Goal: Information Seeking & Learning: Learn about a topic

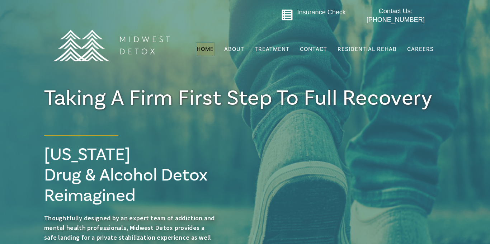
scroll to position [5, 0]
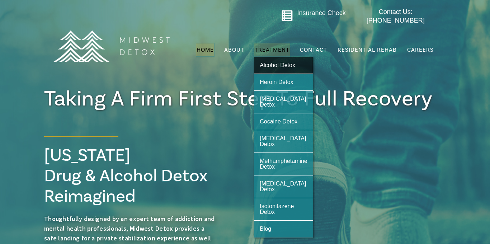
click at [269, 62] on span "Alcohol Detox" at bounding box center [278, 65] width 36 height 6
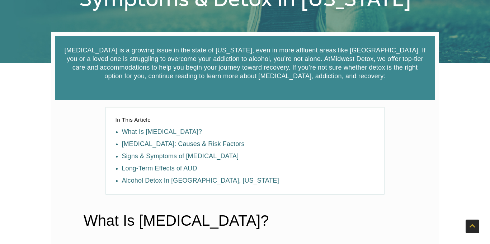
scroll to position [154, 0]
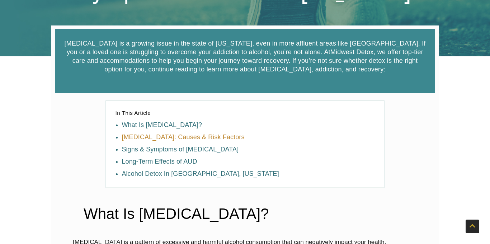
click at [181, 138] on link "[MEDICAL_DATA]: Causes & Risk Factors" at bounding box center [183, 137] width 123 height 7
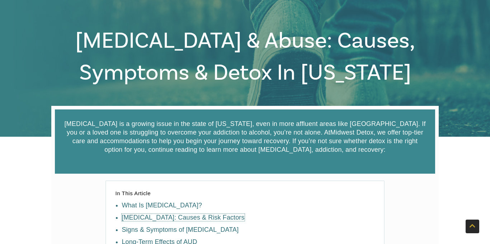
scroll to position [0, 0]
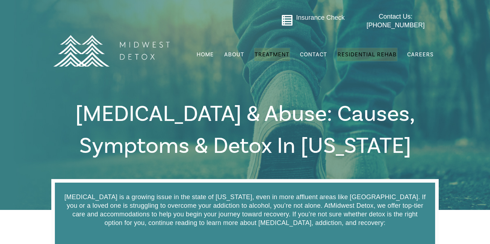
click at [350, 51] on span "Residential Rehab" at bounding box center [367, 54] width 59 height 7
click at [304, 18] on span "Insurance Check" at bounding box center [321, 17] width 48 height 7
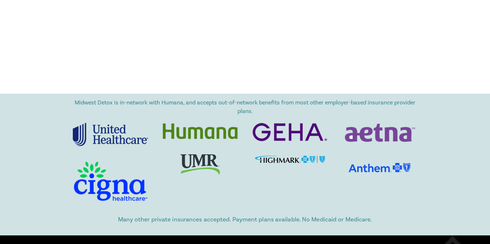
scroll to position [960, 0]
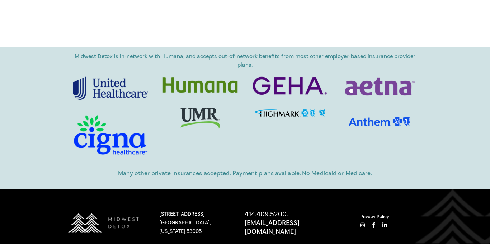
click at [263, 177] on span "Many other private insurances accepted. Payment plans available. No Medicaid or…" at bounding box center [245, 173] width 255 height 8
